Goal: Task Accomplishment & Management: Manage account settings

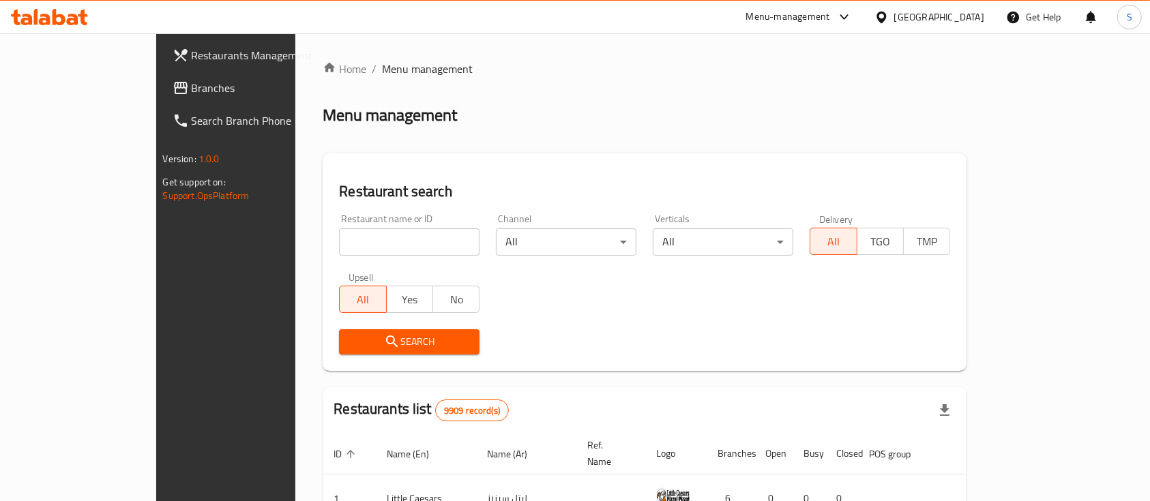
click at [361, 234] on input "search" at bounding box center [409, 241] width 140 height 27
type input "مومباي"
click button "Search" at bounding box center [409, 341] width 140 height 25
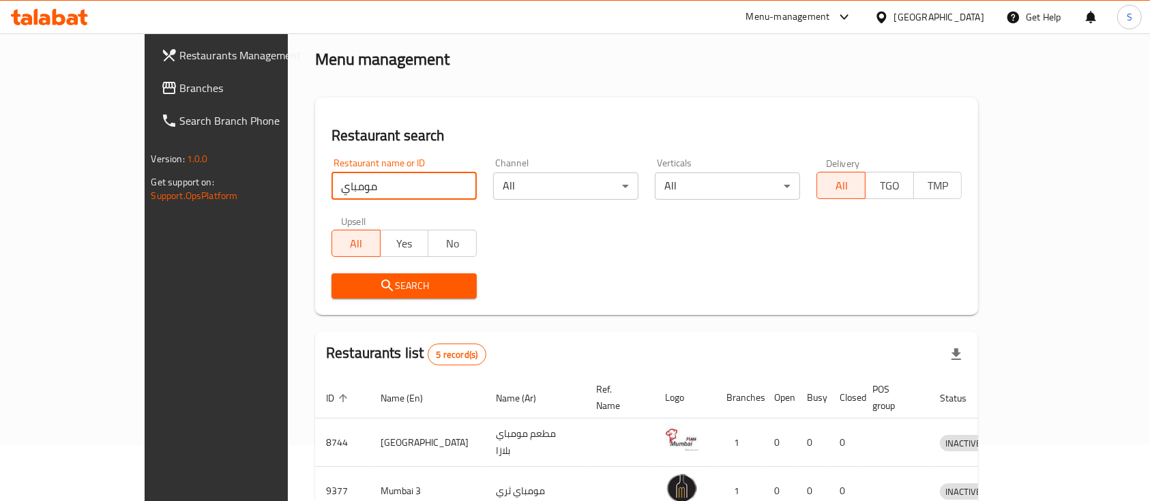
scroll to position [250, 0]
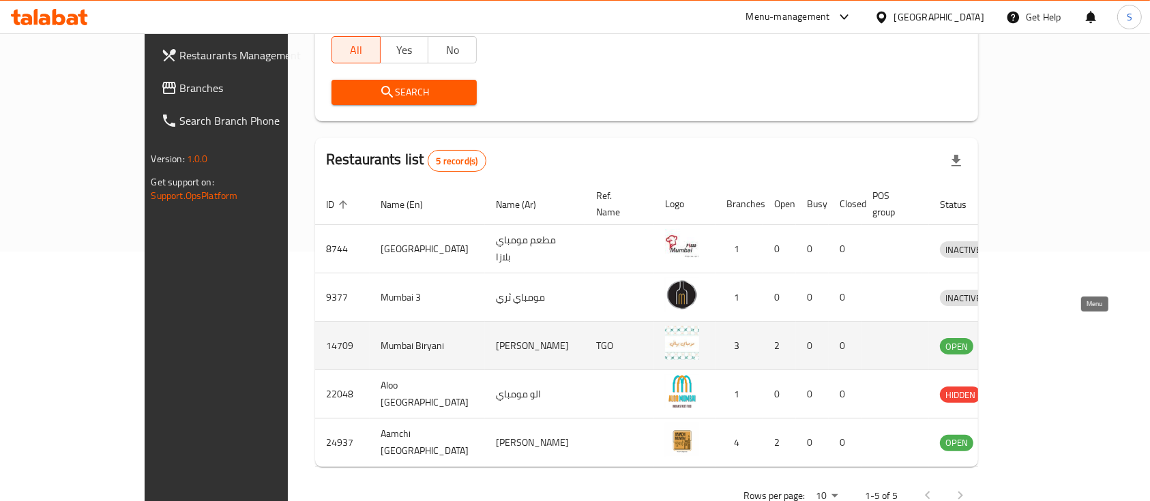
click at [1030, 338] on icon "enhanced table" at bounding box center [1021, 346] width 16 height 16
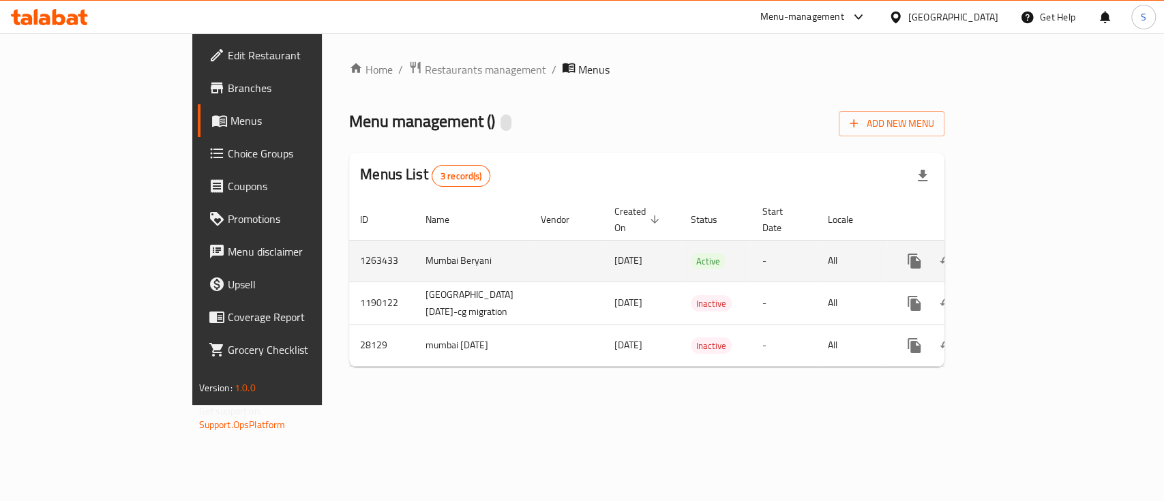
click at [1029, 250] on div "enhanced table" at bounding box center [963, 261] width 131 height 33
click at [1021, 253] on icon "enhanced table" at bounding box center [1012, 261] width 16 height 16
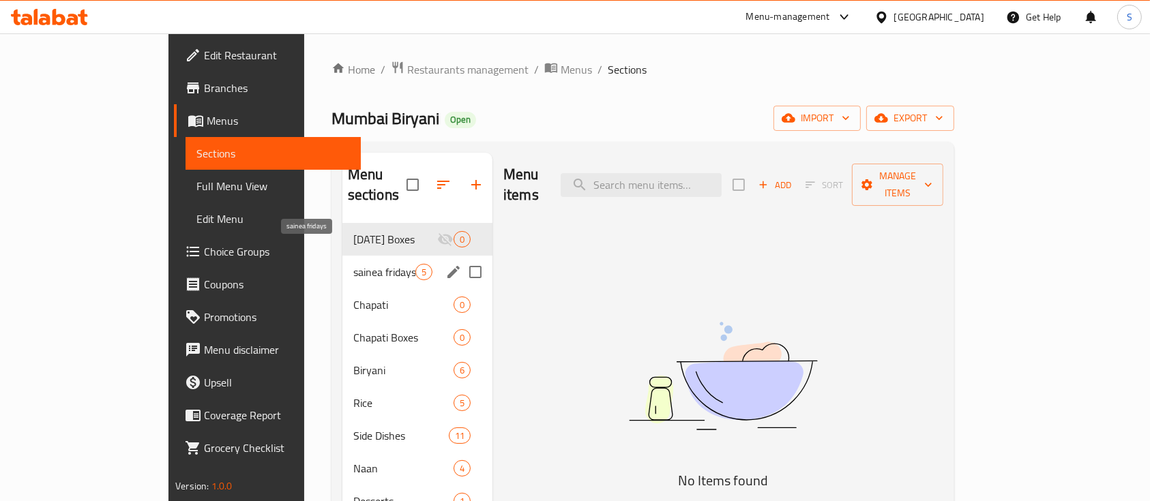
click at [353, 264] on span "sainea fridays" at bounding box center [384, 272] width 62 height 16
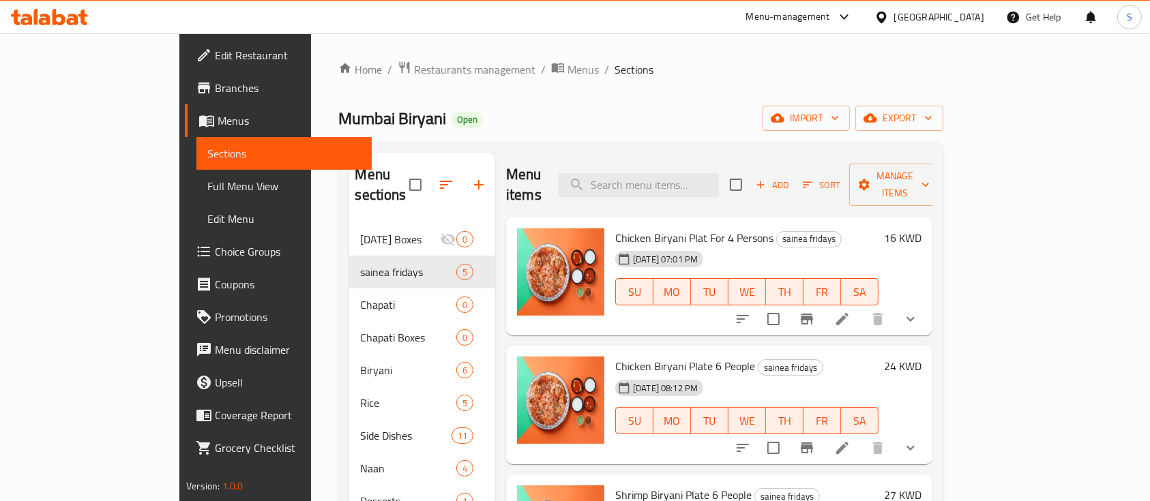
click at [823, 304] on button "Branch-specific-item" at bounding box center [806, 319] width 33 height 33
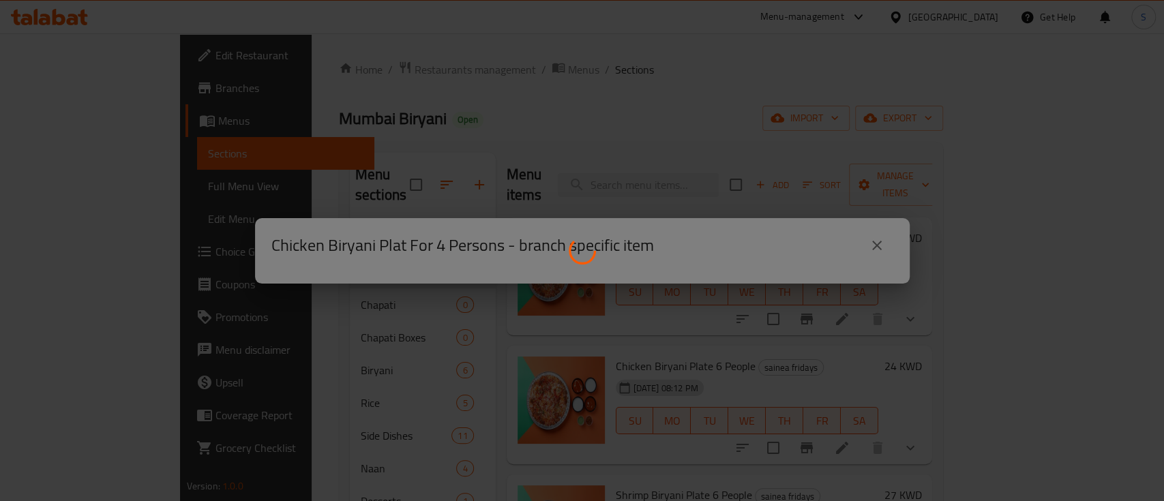
click at [874, 246] on div at bounding box center [582, 250] width 1164 height 501
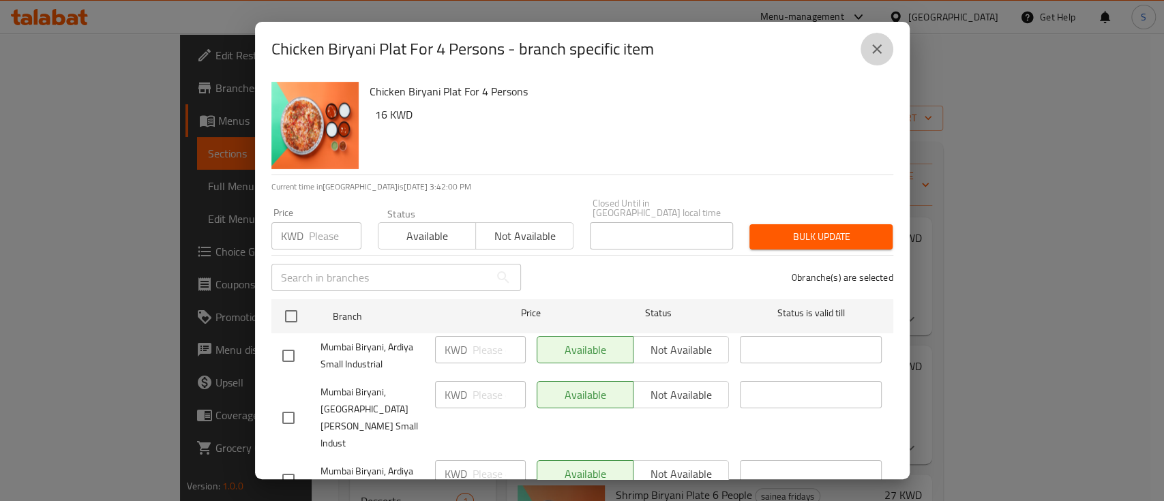
click at [885, 52] on button "close" at bounding box center [877, 49] width 33 height 33
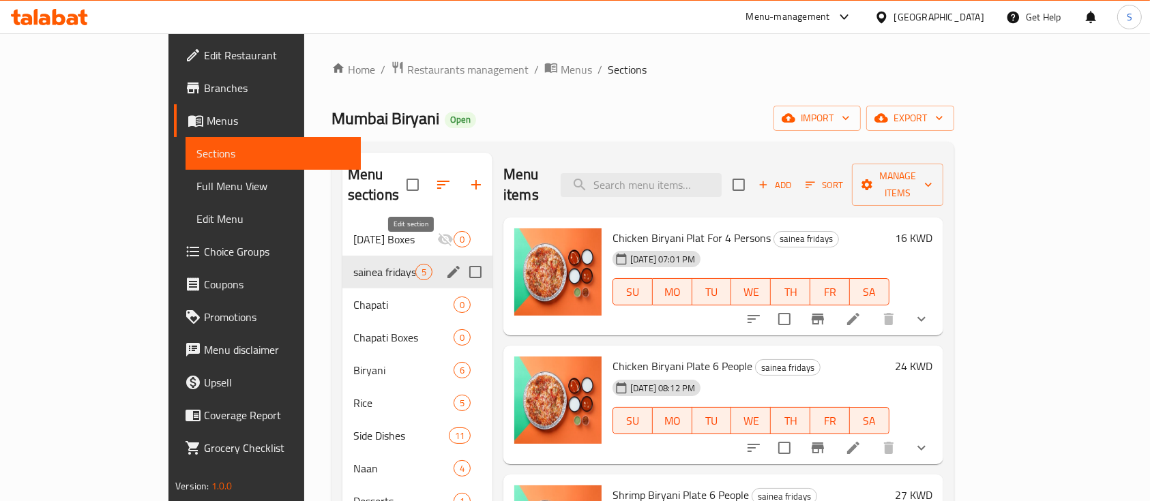
click at [447, 266] on icon "edit" at bounding box center [453, 272] width 12 height 12
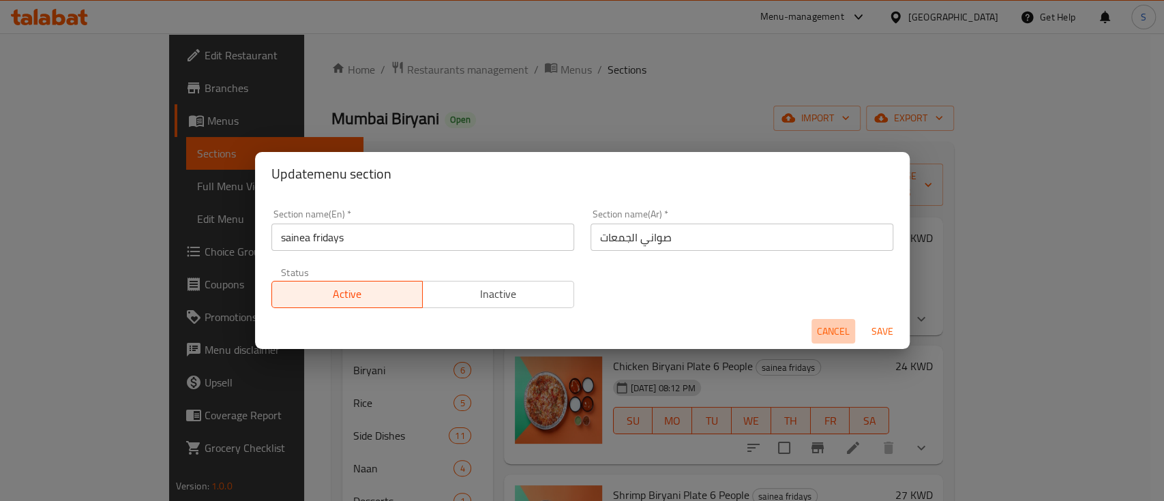
click at [840, 331] on span "Cancel" at bounding box center [833, 331] width 33 height 17
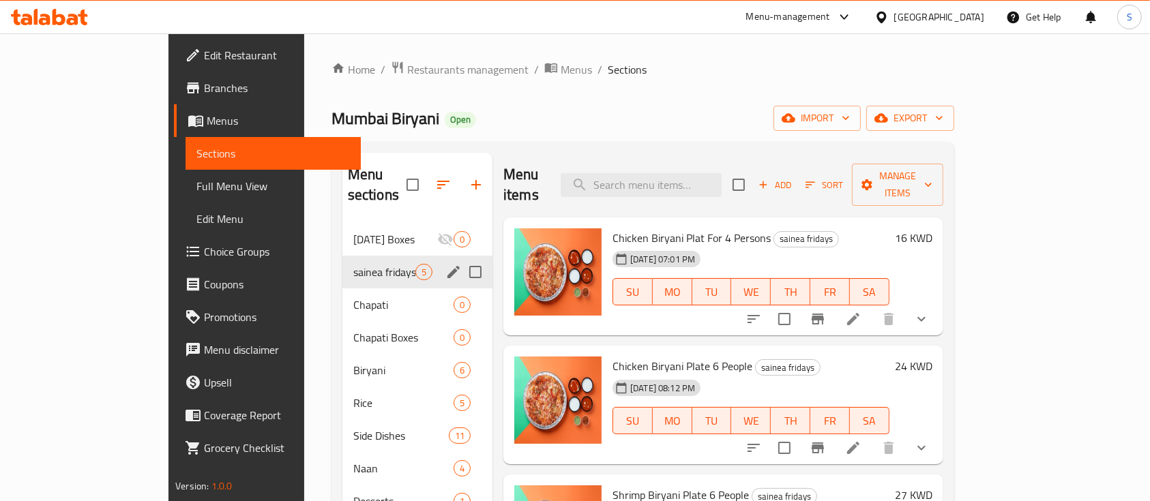
click at [204, 89] on span "Branches" at bounding box center [277, 88] width 146 height 16
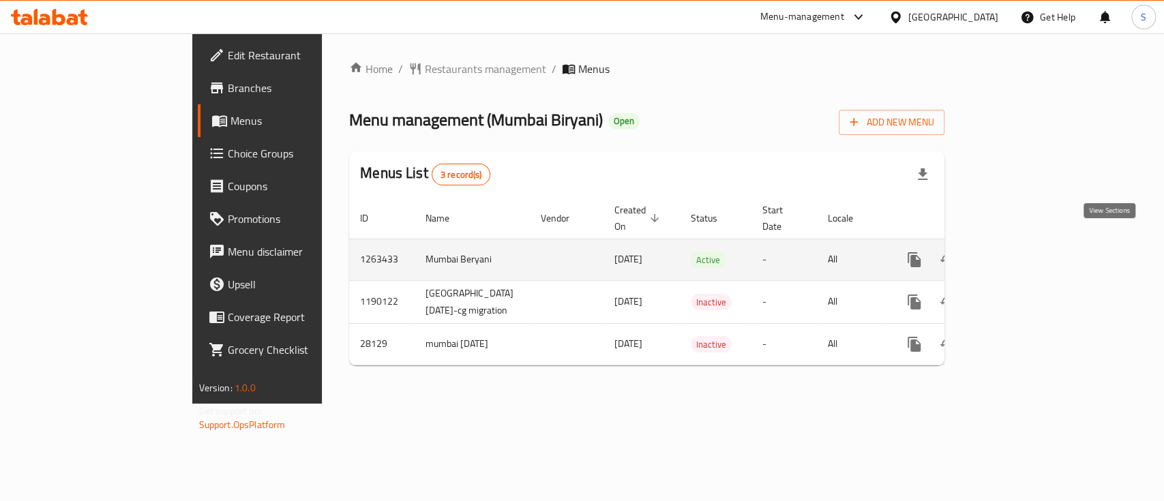
click at [1021, 252] on icon "enhanced table" at bounding box center [1012, 260] width 16 height 16
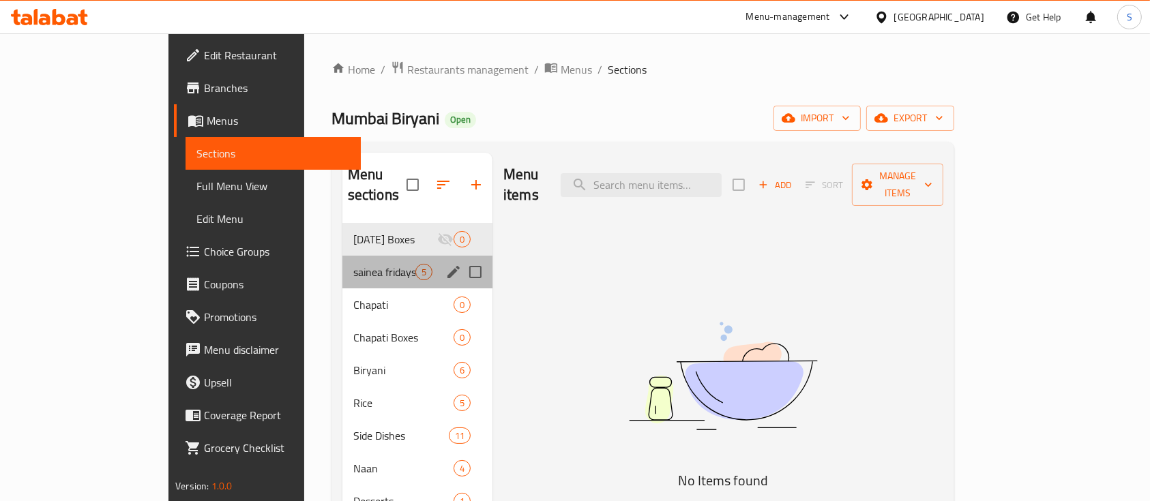
click at [342, 256] on div "sainea fridays 5" at bounding box center [417, 272] width 150 height 33
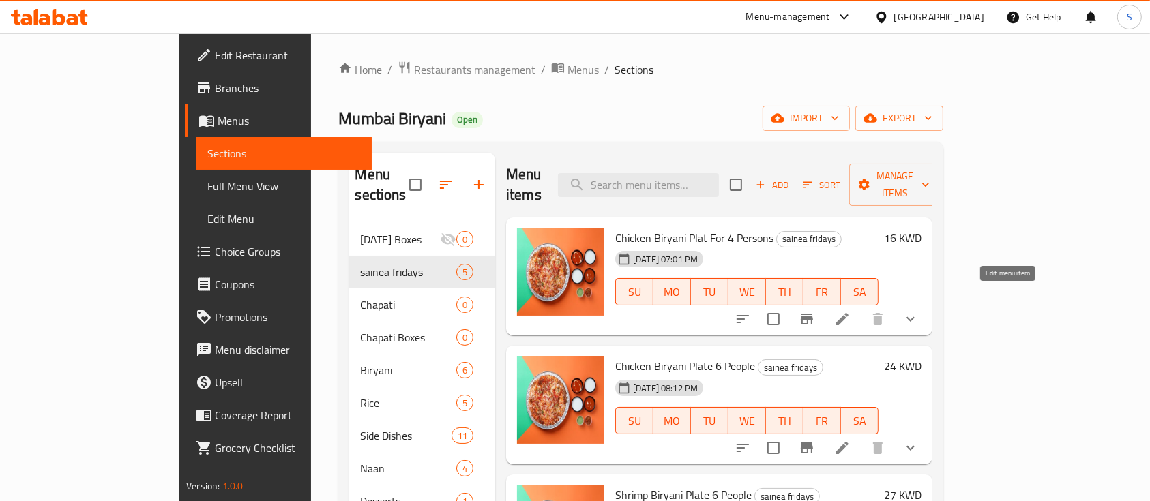
click at [850, 311] on icon at bounding box center [842, 319] width 16 height 16
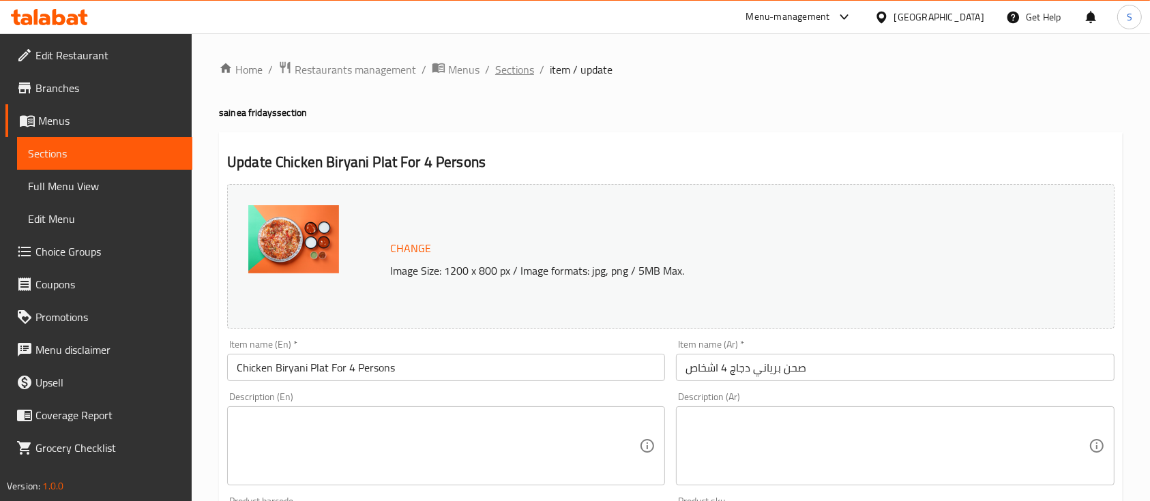
click at [504, 68] on span "Sections" at bounding box center [514, 69] width 39 height 16
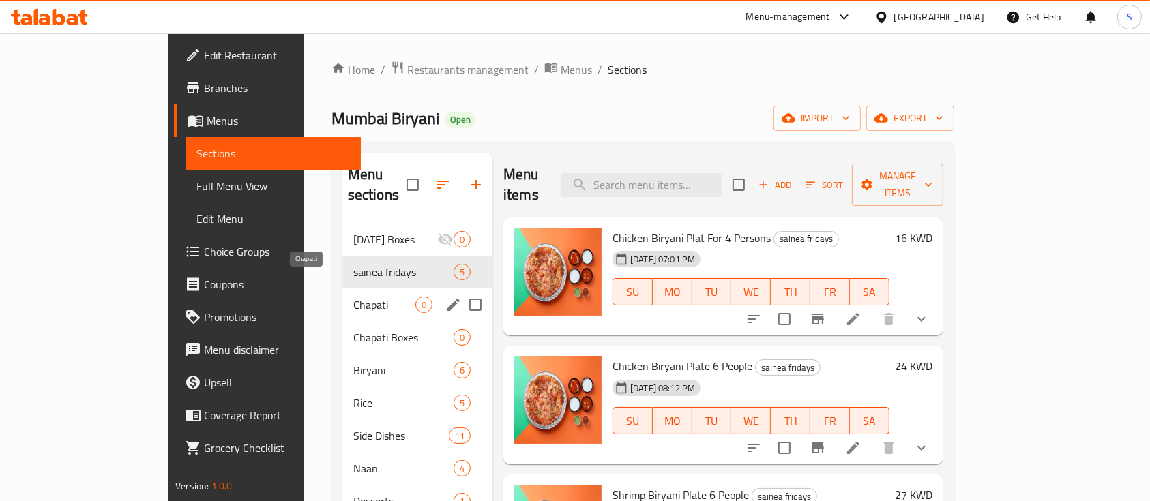
click at [353, 297] on span "Chapati" at bounding box center [384, 305] width 62 height 16
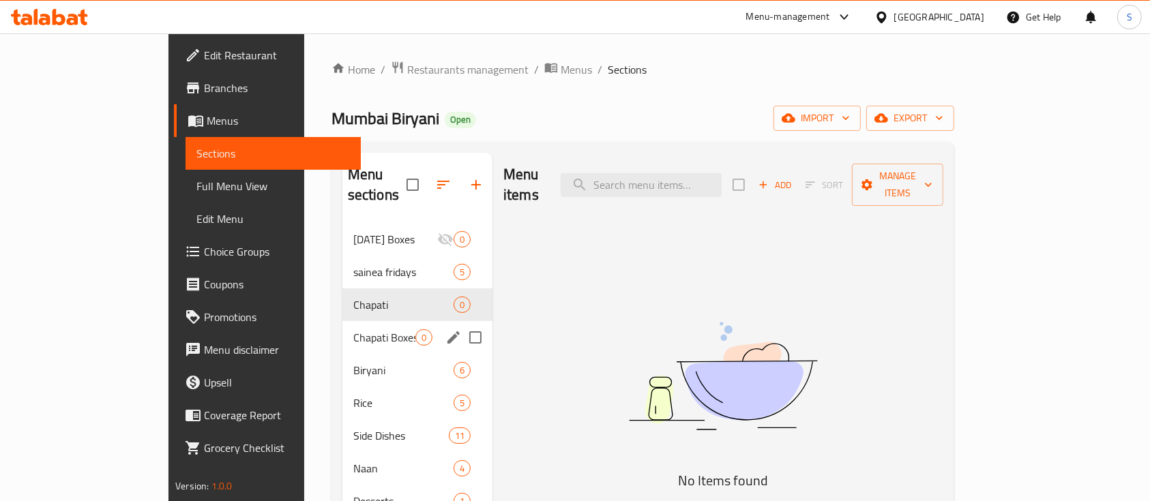
click at [342, 321] on div "Chapati Boxes 0" at bounding box center [417, 337] width 150 height 33
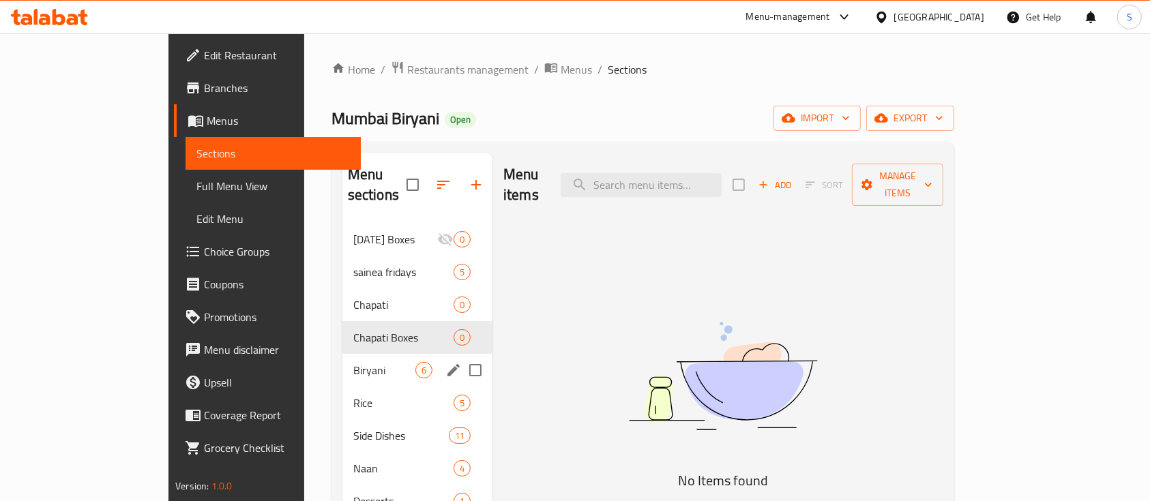
click at [342, 354] on div "Biryani 6" at bounding box center [417, 370] width 150 height 33
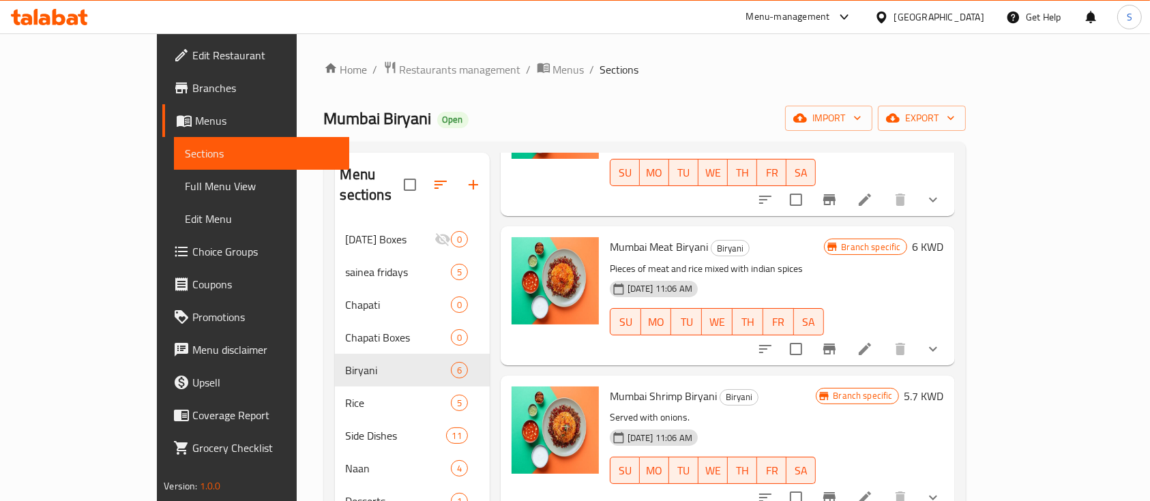
scroll to position [181, 0]
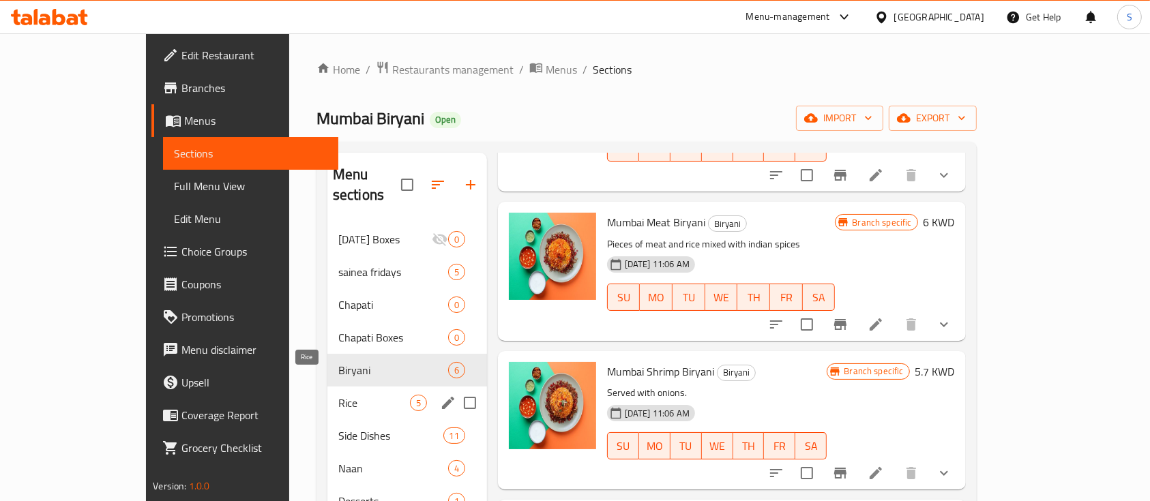
click at [338, 395] on span "Rice" at bounding box center [374, 403] width 72 height 16
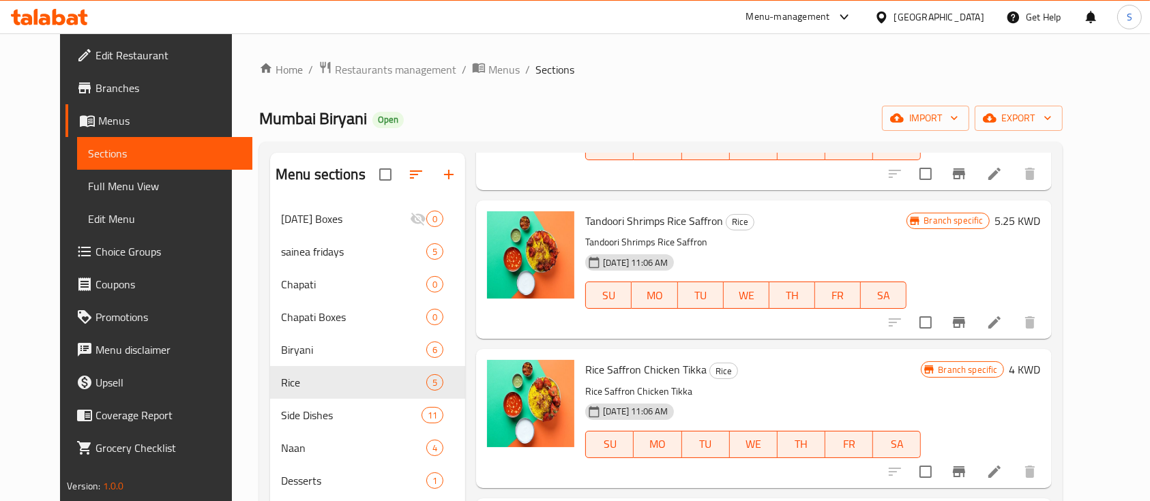
scroll to position [191, 0]
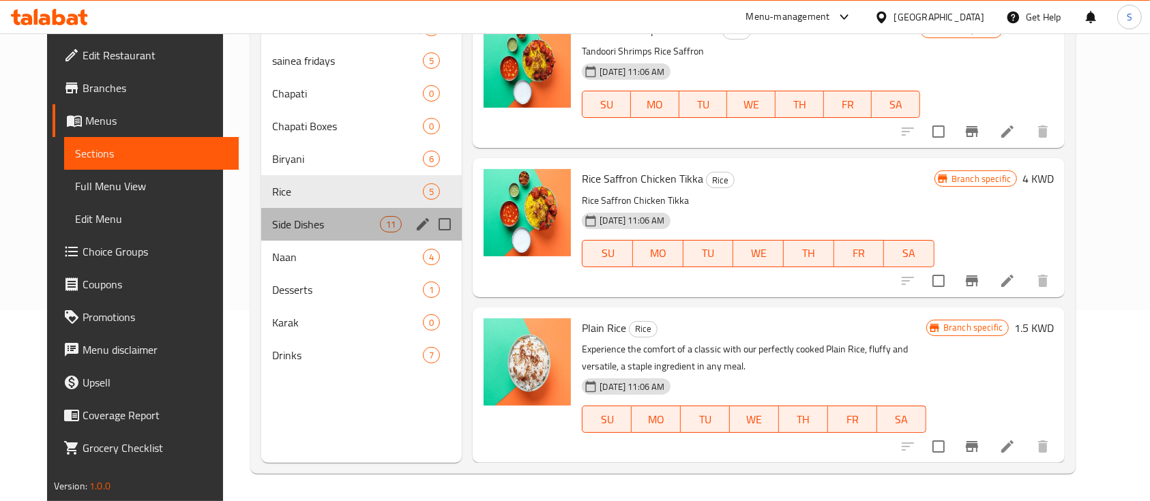
click at [320, 236] on div "Side Dishes 11" at bounding box center [361, 224] width 201 height 33
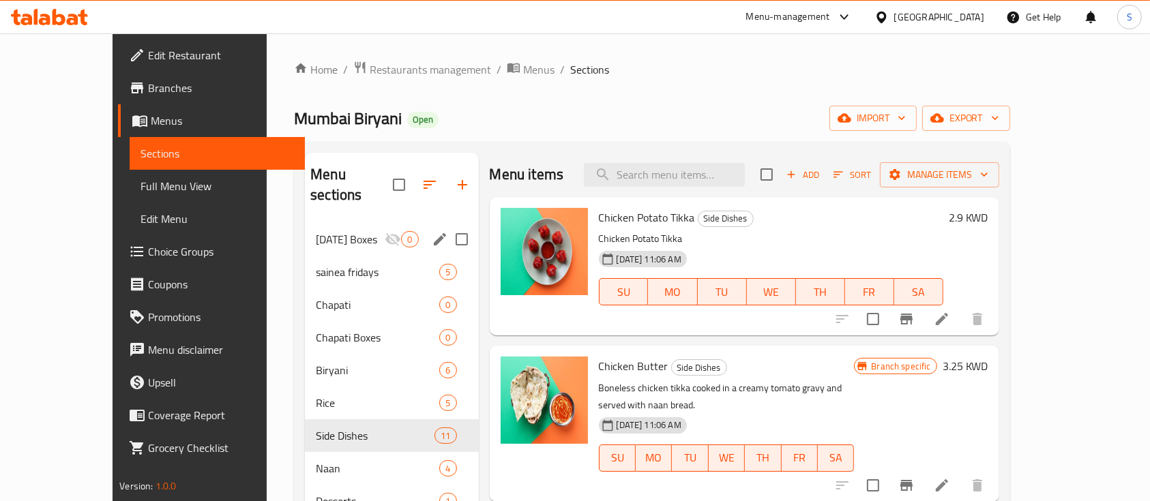
click at [305, 226] on div "[DATE] Boxes 0" at bounding box center [391, 239] width 173 height 33
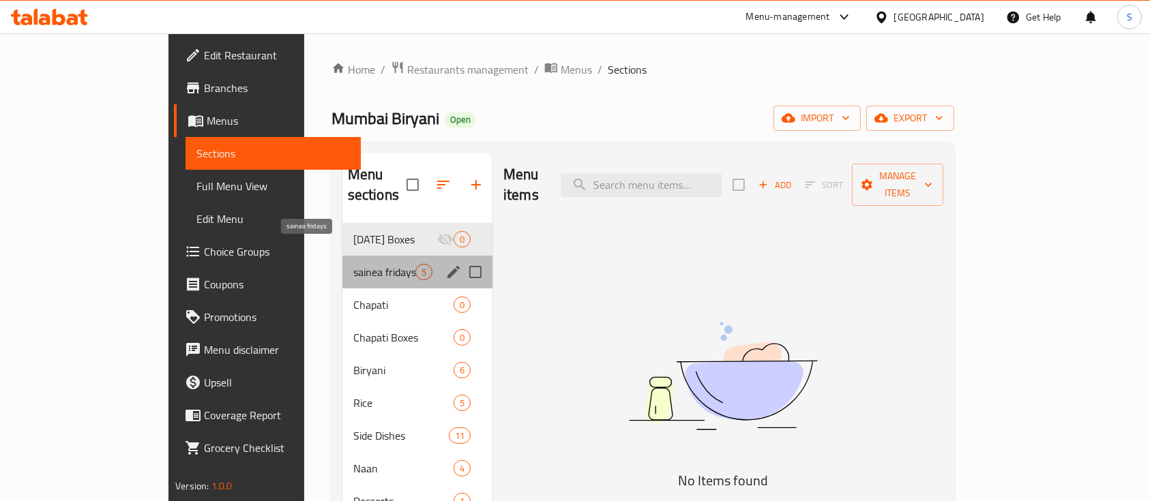
click at [353, 264] on span "sainea fridays" at bounding box center [384, 272] width 62 height 16
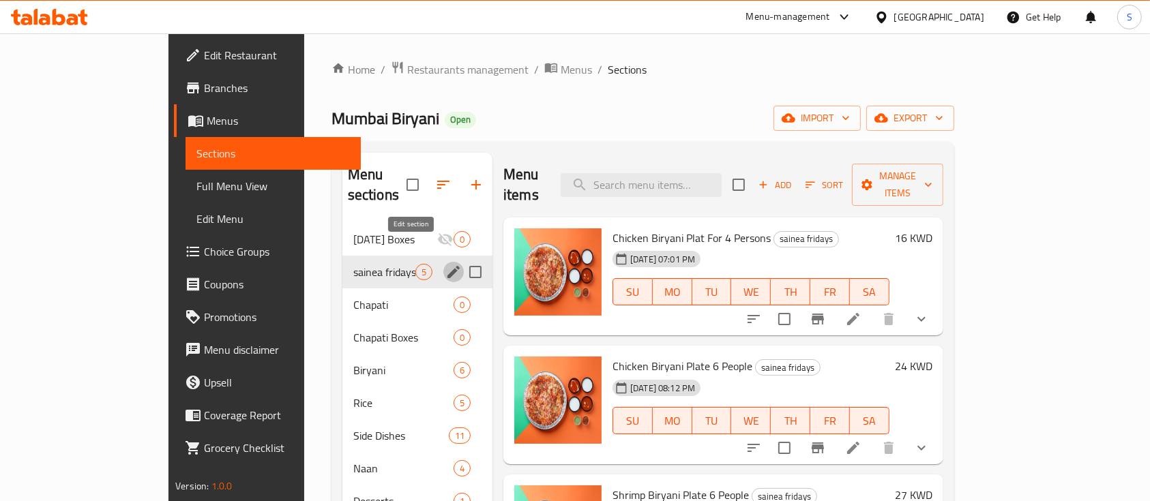
click at [447, 266] on icon "edit" at bounding box center [453, 272] width 12 height 12
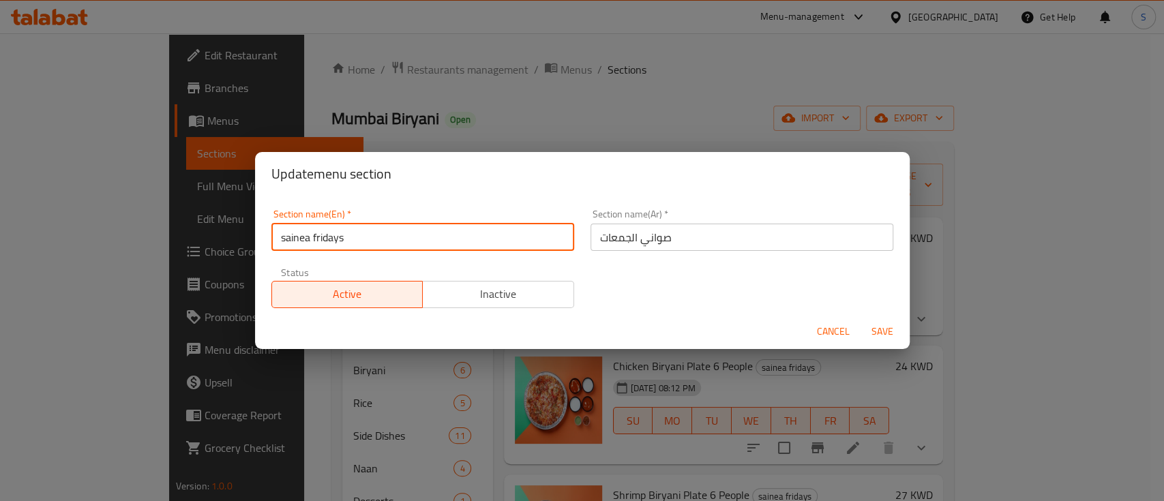
click at [282, 243] on input "sainea fridays" at bounding box center [422, 237] width 303 height 27
click at [312, 237] on input "Sainea fridays" at bounding box center [422, 237] width 303 height 27
click at [331, 239] on input "Sainea fridays" at bounding box center [422, 237] width 303 height 27
click at [293, 236] on input "Sainea Gathring" at bounding box center [422, 237] width 303 height 27
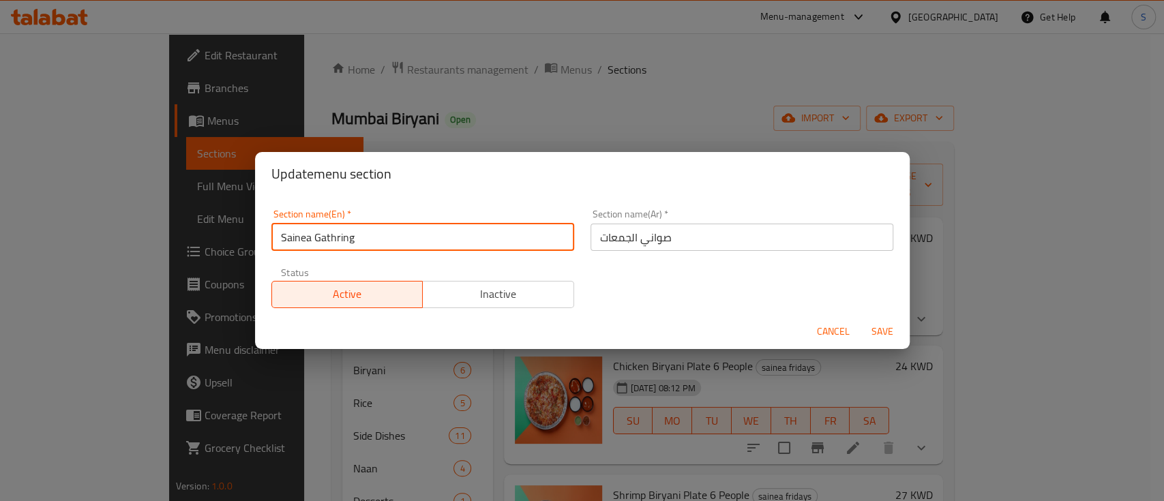
click at [293, 236] on input "Sainea Gathring" at bounding box center [422, 237] width 303 height 27
click at [365, 234] on input "Gathring" at bounding box center [422, 237] width 303 height 27
type input "Gathring Tray"
click at [880, 331] on span "Save" at bounding box center [882, 331] width 33 height 17
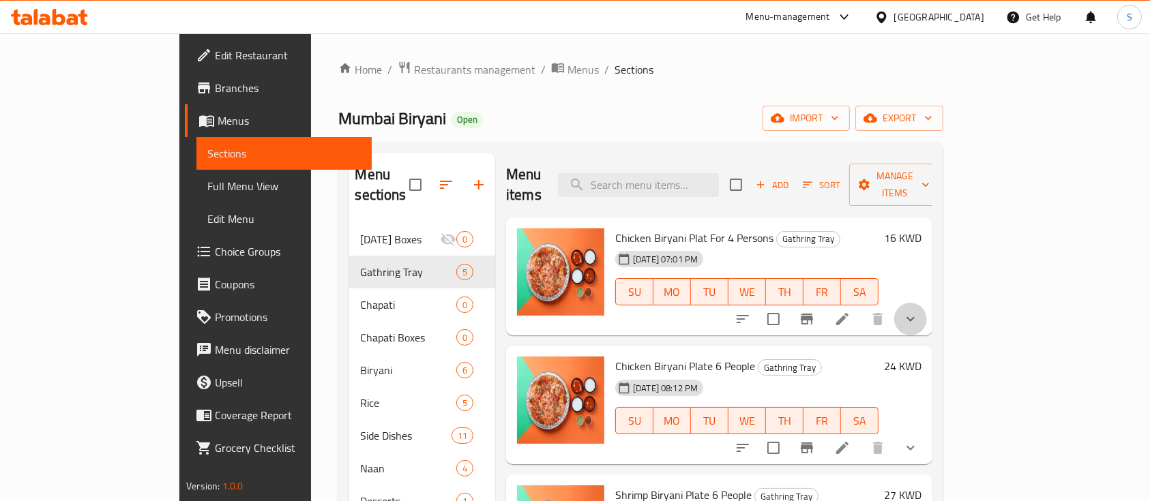
click at [927, 303] on button "show more" at bounding box center [910, 319] width 33 height 33
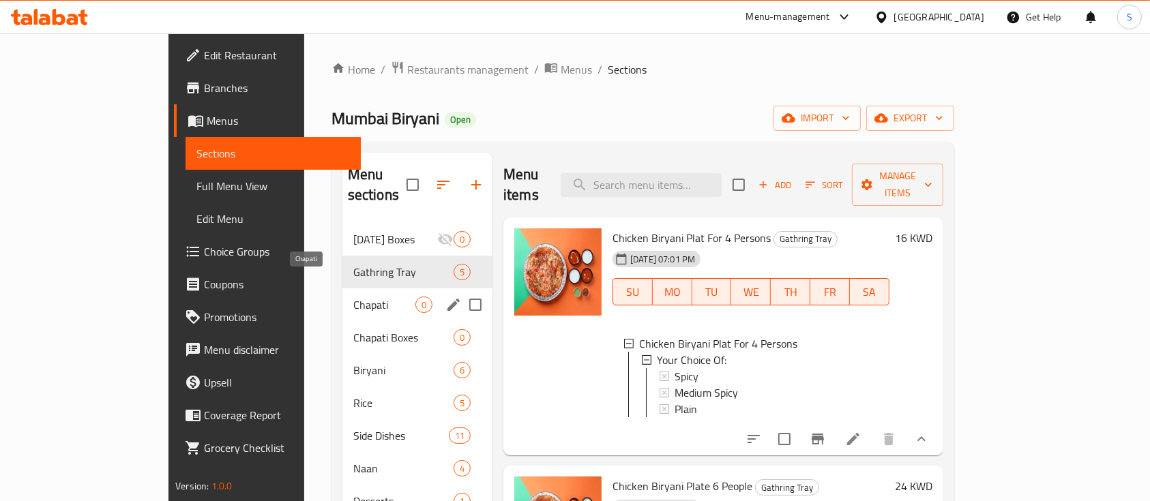
click at [353, 297] on span "Chapati" at bounding box center [384, 305] width 62 height 16
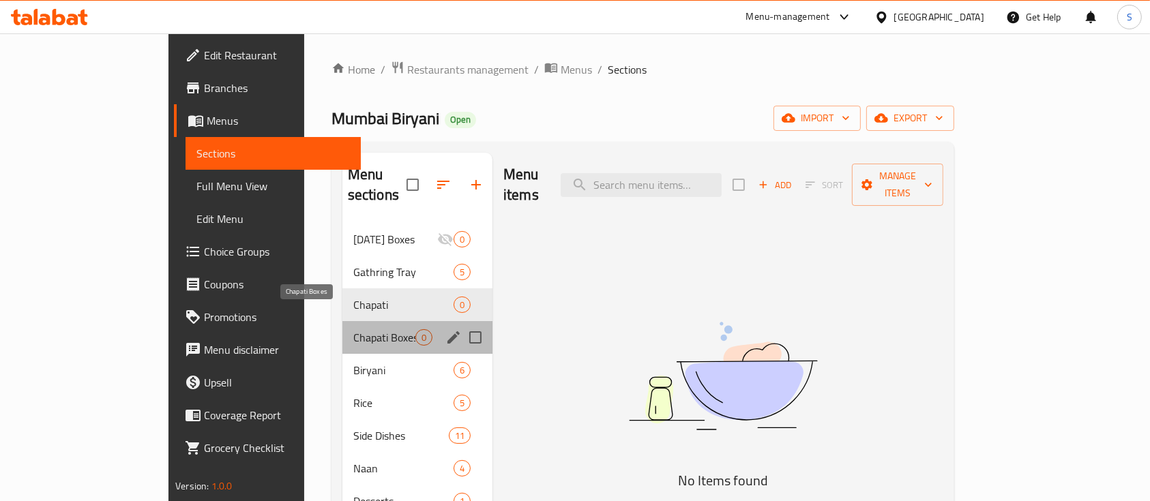
click at [353, 329] on span "Chapati Boxes" at bounding box center [384, 337] width 62 height 16
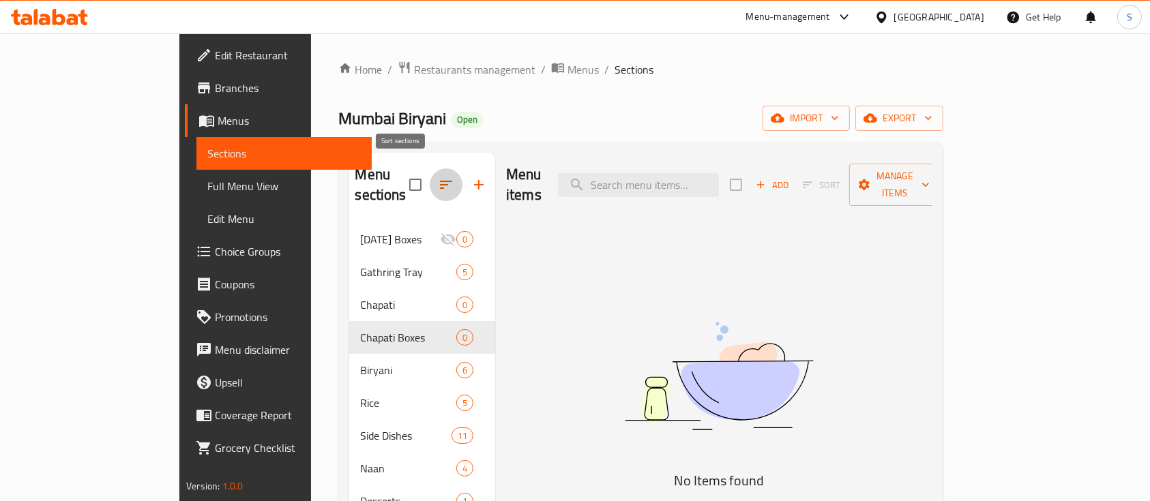
click at [440, 181] on icon "button" at bounding box center [446, 185] width 12 height 8
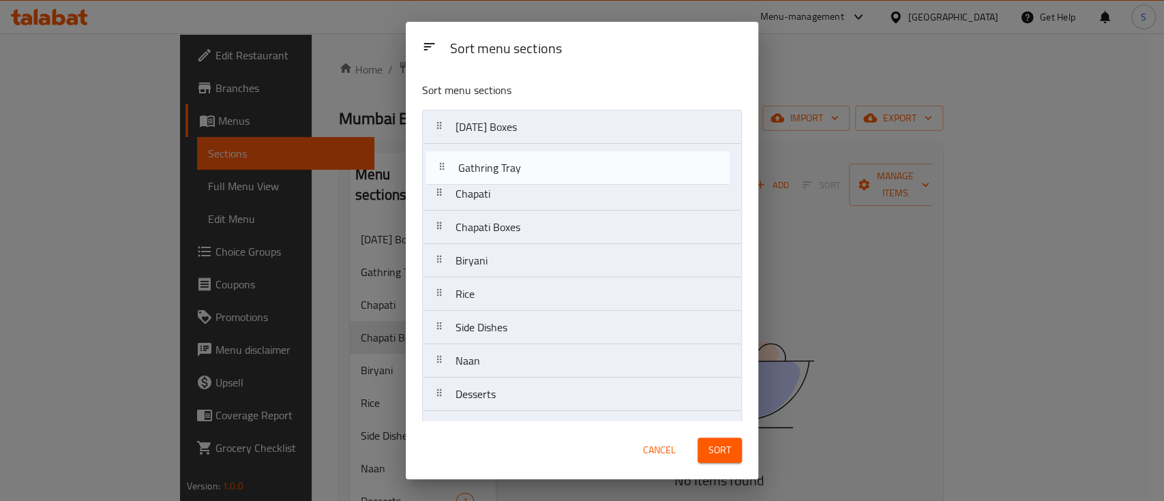
click at [485, 150] on nav "[DATE] Boxes Gathring Tray Chapati Chapati Boxes Biryani Rice Side Dishes Naan …" at bounding box center [582, 294] width 320 height 369
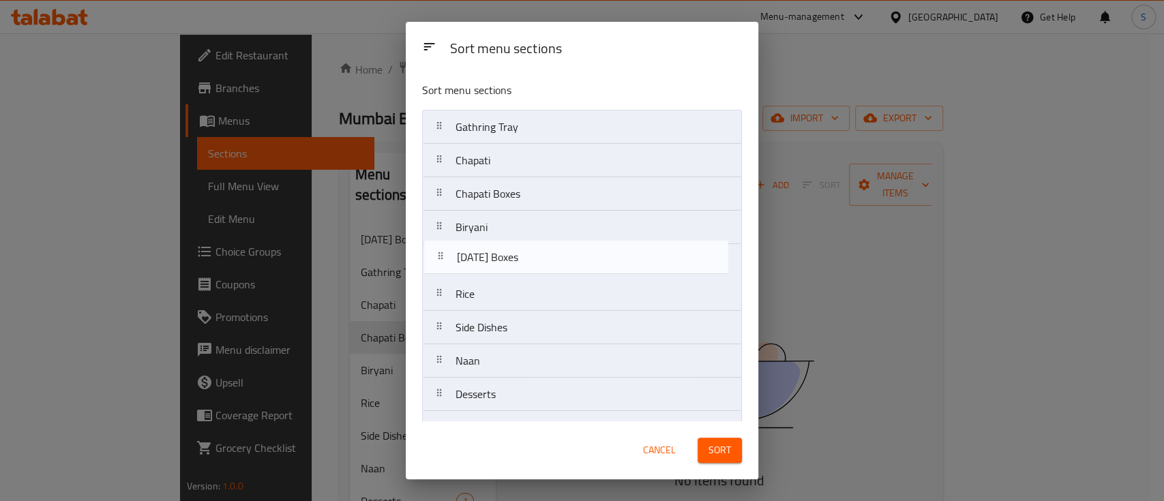
scroll to position [61, 0]
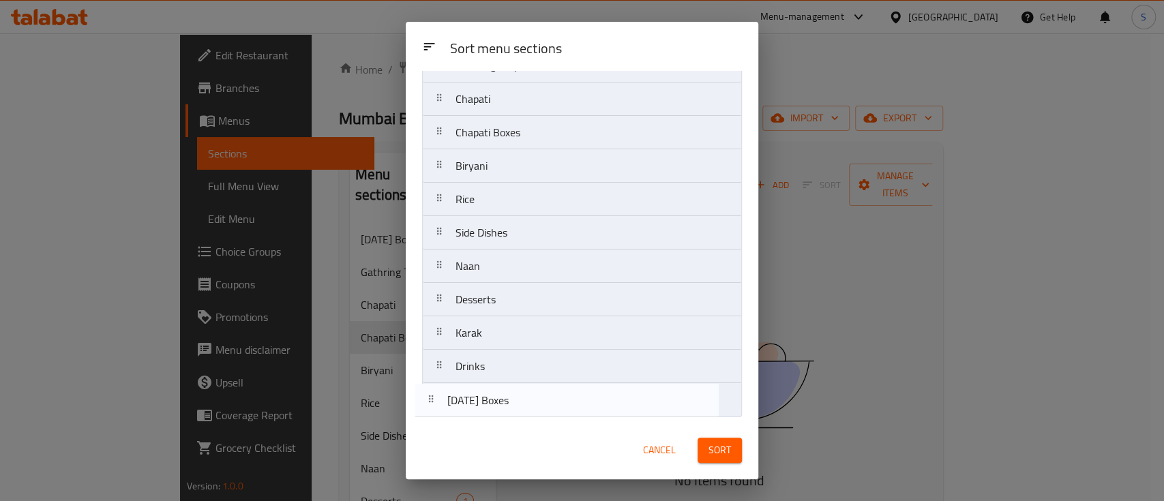
drag, startPoint x: 486, startPoint y: 165, endPoint x: 462, endPoint y: 216, distance: 56.7
click at [477, 407] on nav "[DATE] Boxes Gathring Tray Chapati Chapati Boxes Biryani Rice Side Dishes Naan …" at bounding box center [582, 232] width 320 height 369
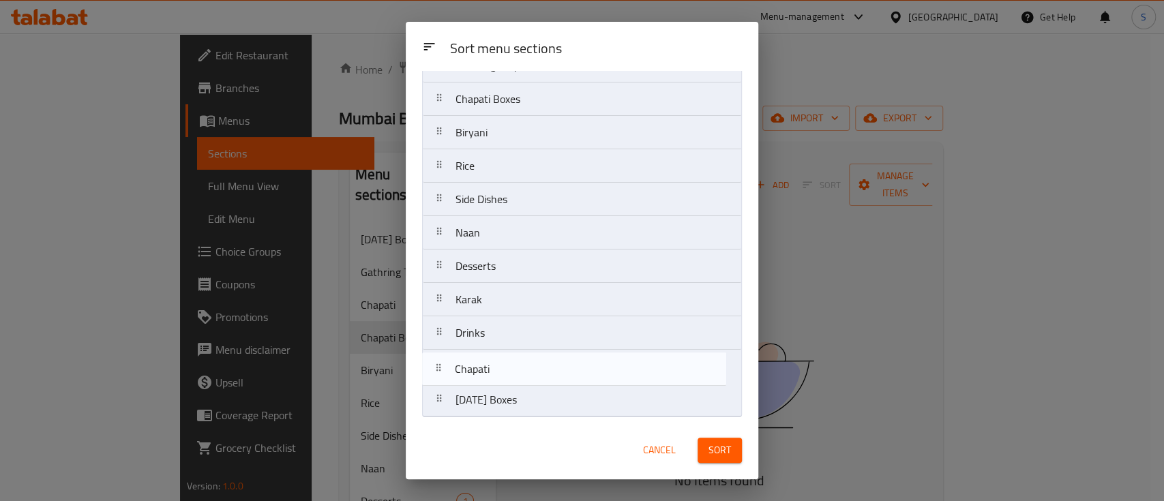
drag, startPoint x: 492, startPoint y: 109, endPoint x: 491, endPoint y: 381, distance: 272.1
click at [491, 381] on nav "Gathring Tray Chapati Chapati Boxes Biryani Rice Side Dishes Naan Desserts Kara…" at bounding box center [582, 232] width 320 height 369
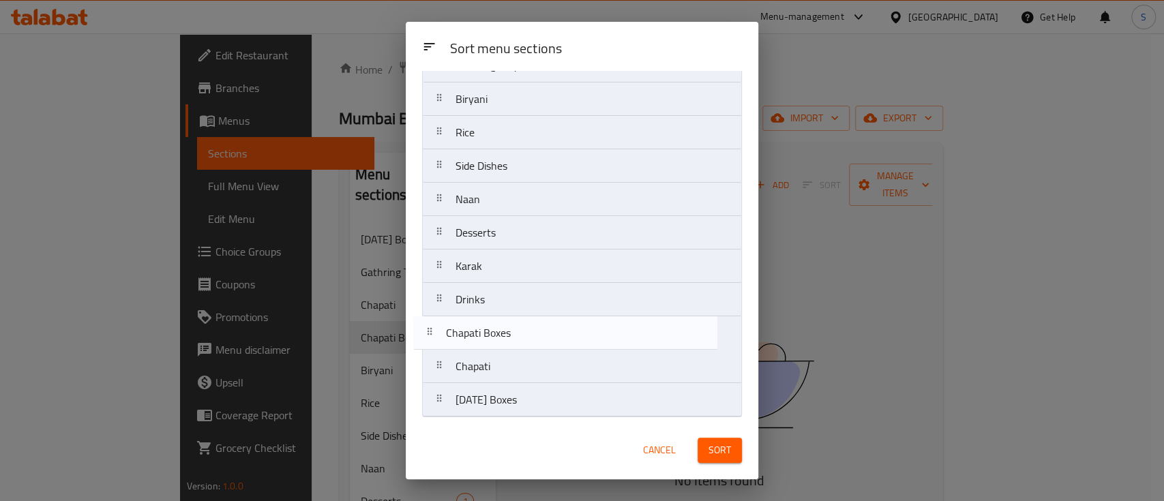
drag, startPoint x: 528, startPoint y: 104, endPoint x: 520, endPoint y: 342, distance: 238.1
click at [520, 342] on nav "Gathring Tray Chapati Boxes Biryani Rice Side Dishes Naan Desserts Karak Drinks…" at bounding box center [582, 232] width 320 height 369
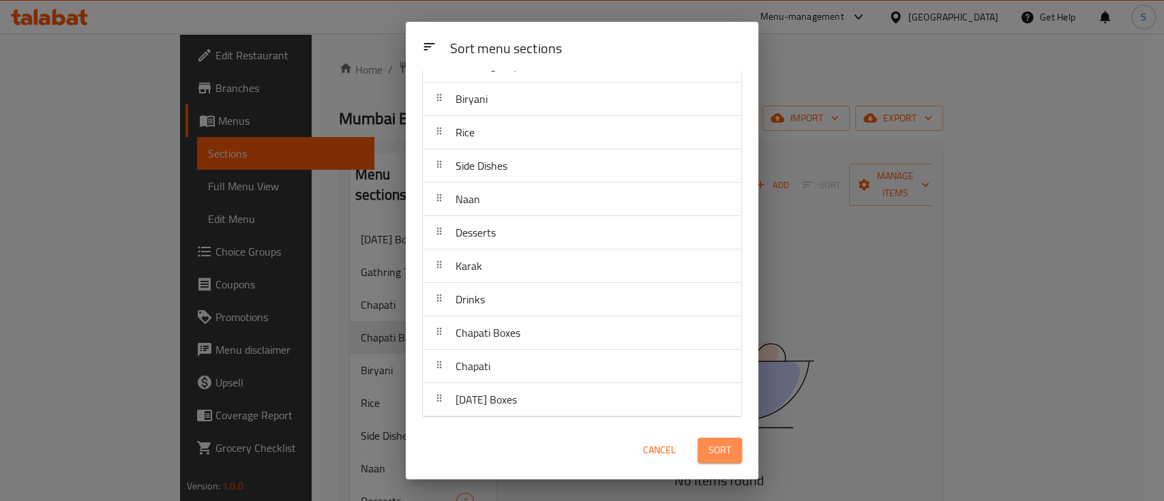
click at [726, 447] on span "Sort" at bounding box center [719, 450] width 23 height 17
